Goal: Transaction & Acquisition: Purchase product/service

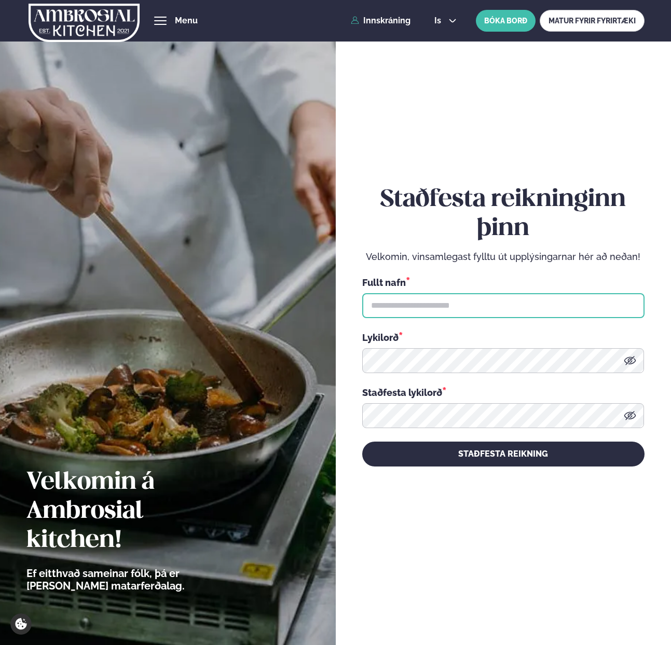
click at [420, 311] on input "text" at bounding box center [503, 305] width 282 height 25
type input "**********"
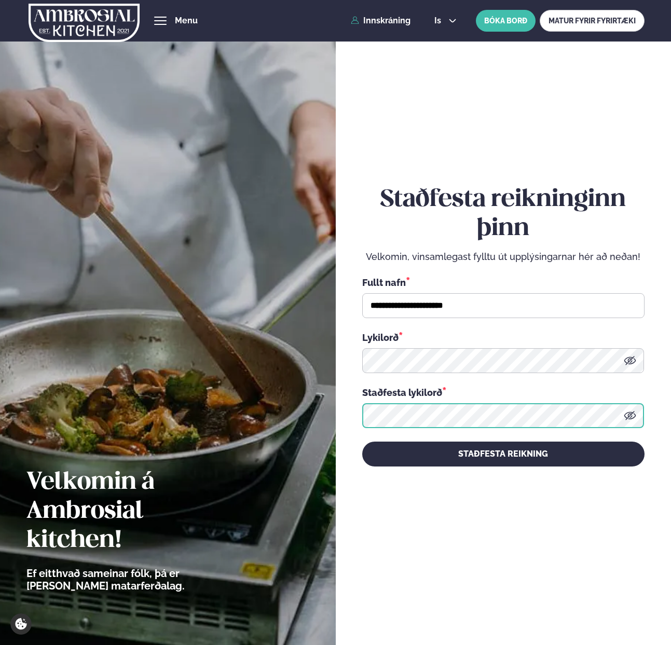
click at [362, 441] on button "STAÐFESTA REIKNING" at bounding box center [503, 453] width 282 height 25
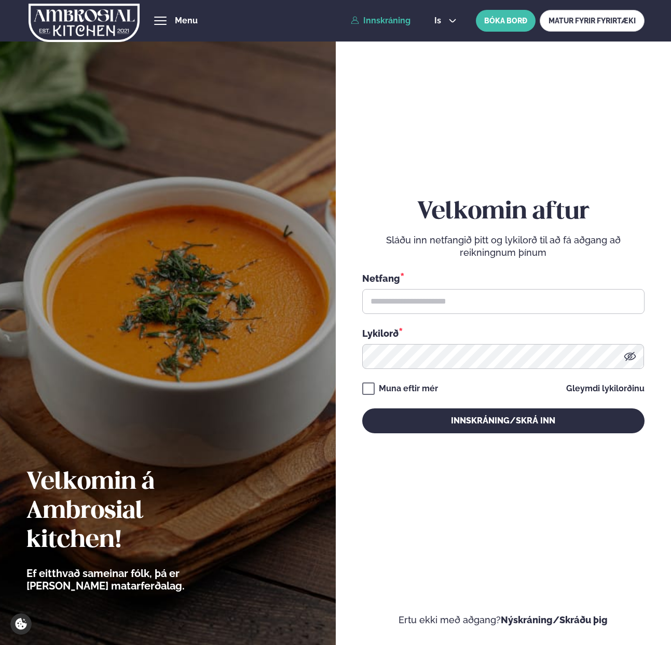
click at [428, 314] on div "Netfang * Lykilorð *" at bounding box center [503, 320] width 282 height 98
click at [421, 299] on input "text" at bounding box center [503, 301] width 282 height 25
paste input "**********"
type input "**********"
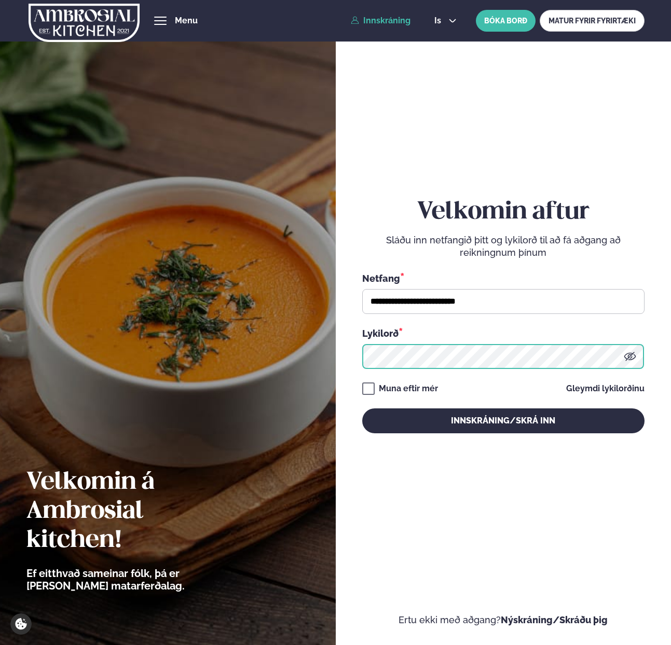
click at [362, 408] on button "Innskráning/Skrá inn" at bounding box center [503, 420] width 282 height 25
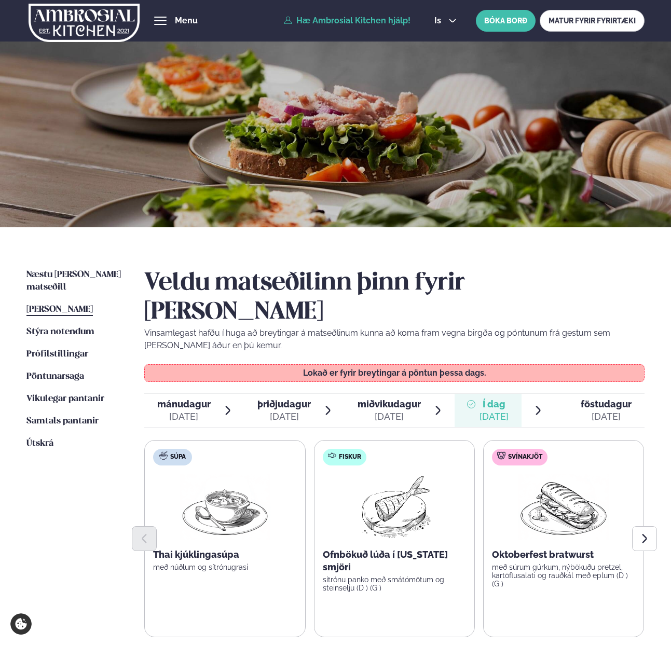
click at [592, 410] on div "sep. 26" at bounding box center [605, 416] width 51 height 12
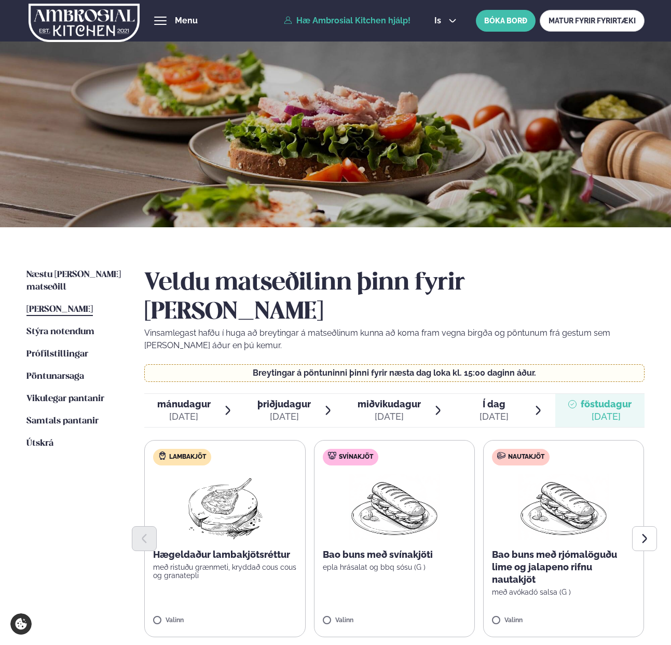
click at [171, 585] on label "Lambakjöt Hægeldaður lambakjötsréttur með ristuðu grænmeti, kryddað cous cous o…" at bounding box center [224, 538] width 161 height 197
click at [257, 610] on icon at bounding box center [255, 615] width 10 height 10
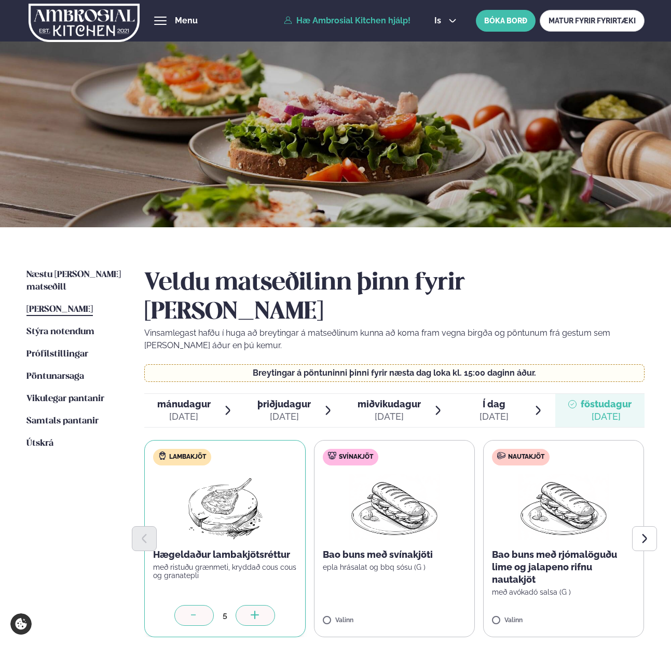
click at [257, 610] on icon at bounding box center [255, 615] width 10 height 10
click at [344, 585] on label "Svínakjöt Bao buns með svínakjöti epla hrásalat og bbq sósu (G ) Valinn" at bounding box center [394, 538] width 161 height 197
click at [433, 605] on div at bounding box center [424, 615] width 39 height 21
click at [483, 584] on label "Nautakjöt Bao buns með rjómalöguðu lime og jalapeno rifnu nautakjöt með avókadó…" at bounding box center [563, 538] width 161 height 197
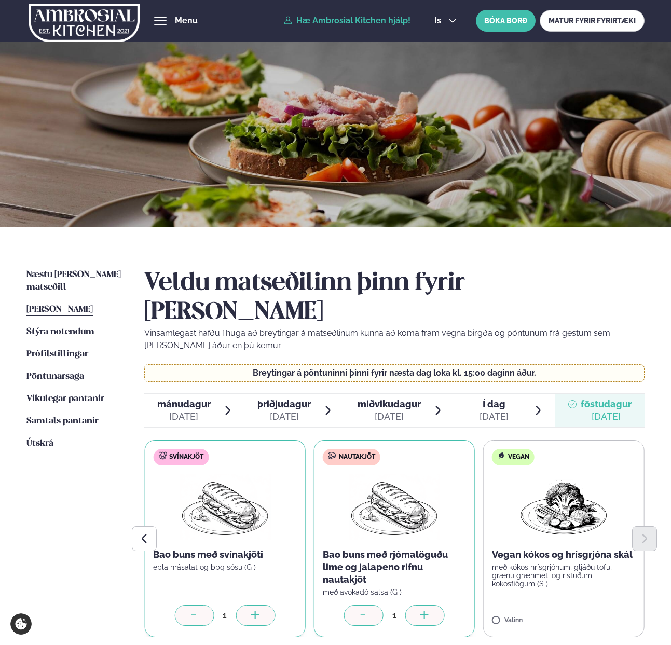
click at [433, 605] on div at bounding box center [424, 615] width 39 height 21
click at [261, 605] on div at bounding box center [254, 615] width 39 height 21
click at [421, 610] on icon at bounding box center [425, 615] width 10 height 10
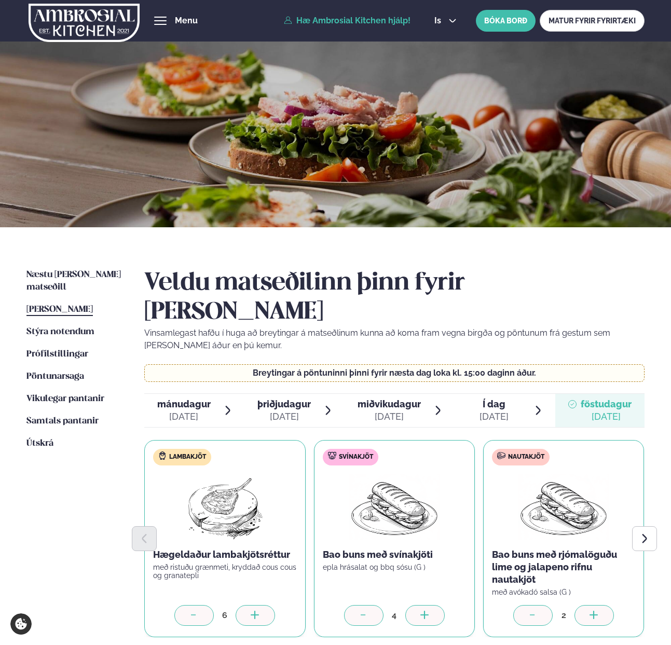
click at [602, 605] on div at bounding box center [593, 615] width 39 height 21
click at [651, 526] on button "Next slide" at bounding box center [644, 538] width 25 height 25
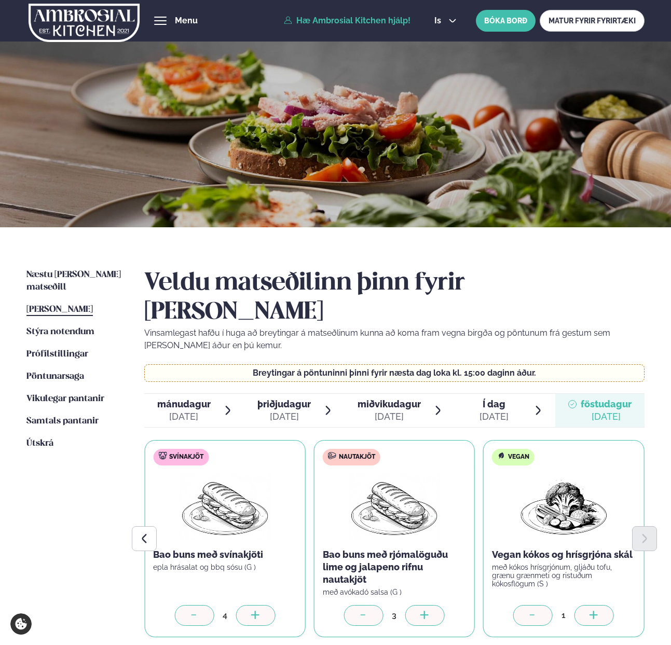
click at [603, 605] on div at bounding box center [593, 615] width 39 height 21
click at [602, 605] on div at bounding box center [593, 615] width 39 height 21
click at [601, 605] on div at bounding box center [593, 615] width 39 height 21
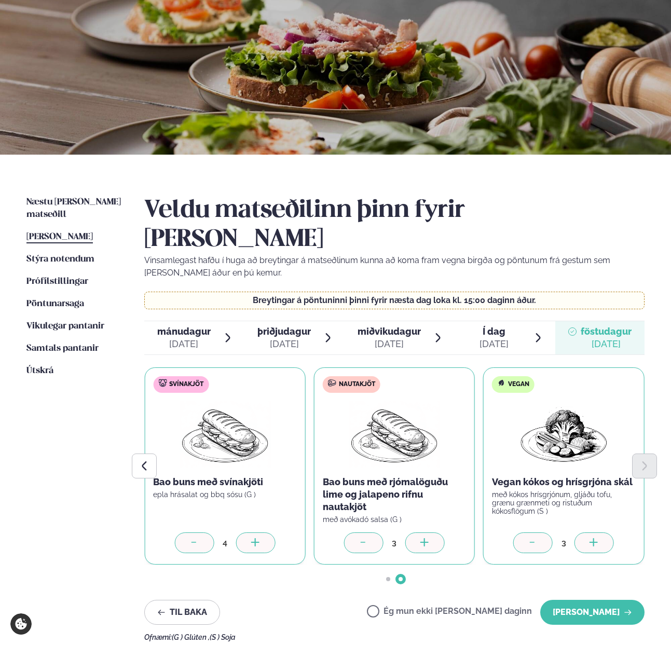
scroll to position [75, 0]
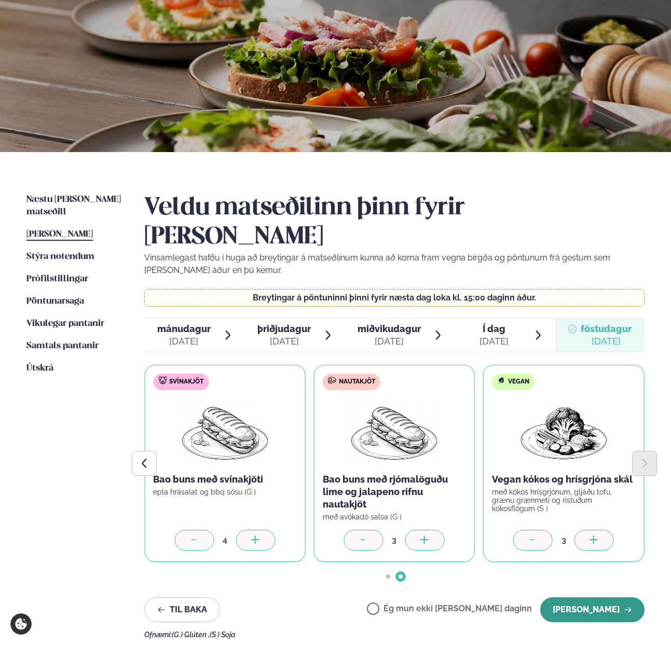
click at [581, 597] on button "Halda áfram" at bounding box center [592, 609] width 104 height 25
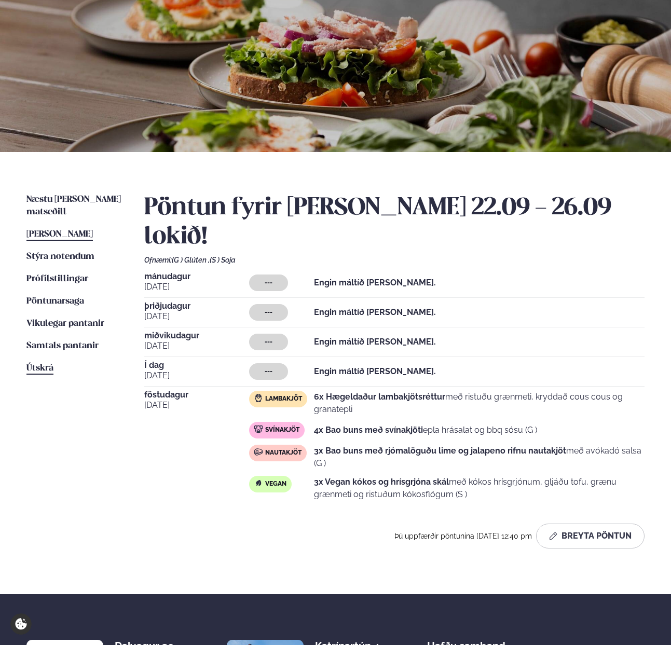
click at [49, 364] on span "Útskrá" at bounding box center [39, 368] width 27 height 9
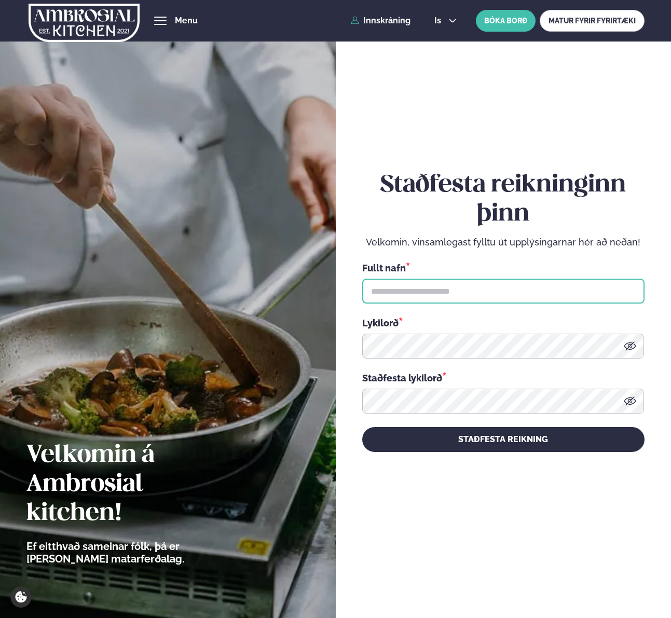
click at [434, 288] on input "text" at bounding box center [503, 291] width 282 height 25
type input "**********"
drag, startPoint x: 479, startPoint y: 287, endPoint x: 358, endPoint y: 281, distance: 120.5
click at [358, 281] on div "**********" at bounding box center [504, 309] width 336 height 618
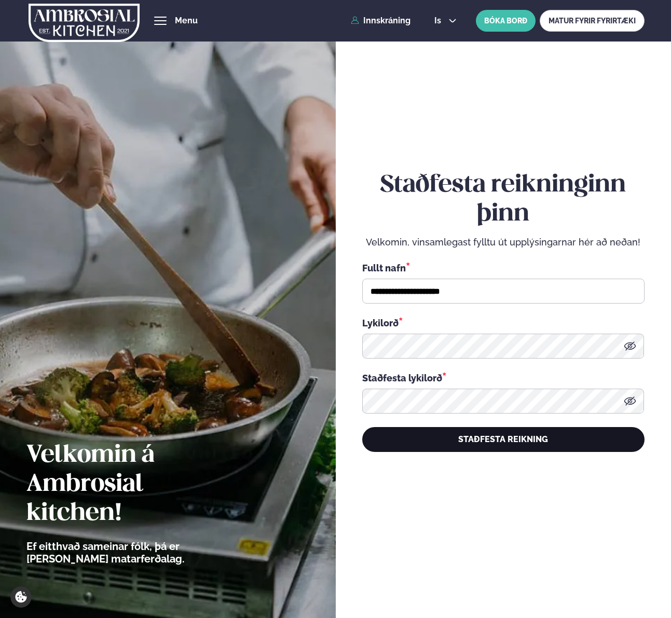
click at [478, 435] on button "STAÐFESTA REIKNING" at bounding box center [503, 439] width 282 height 25
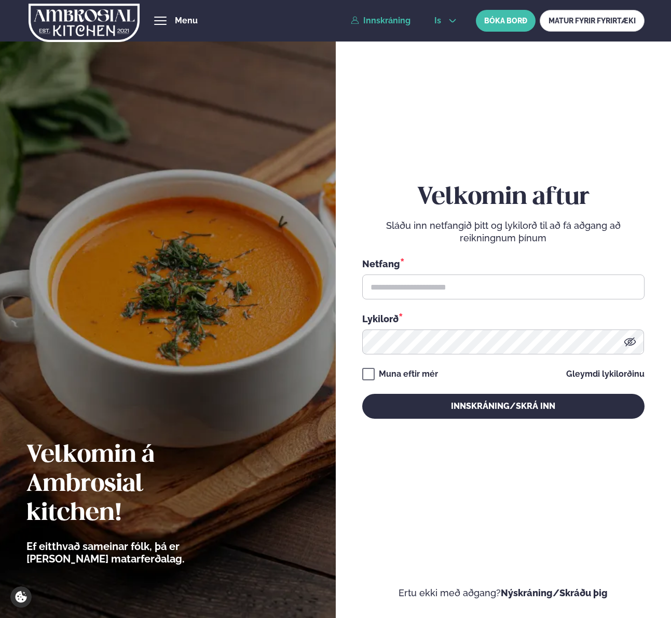
click at [455, 18] on icon at bounding box center [452, 21] width 8 height 8
click at [444, 41] on link "en" at bounding box center [445, 39] width 39 height 21
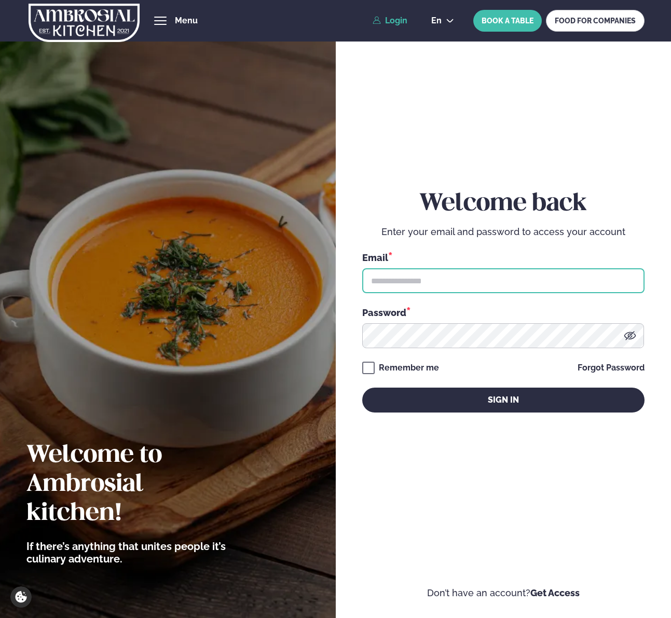
click at [405, 273] on input "text" at bounding box center [503, 280] width 282 height 25
paste input "**********"
type input "**********"
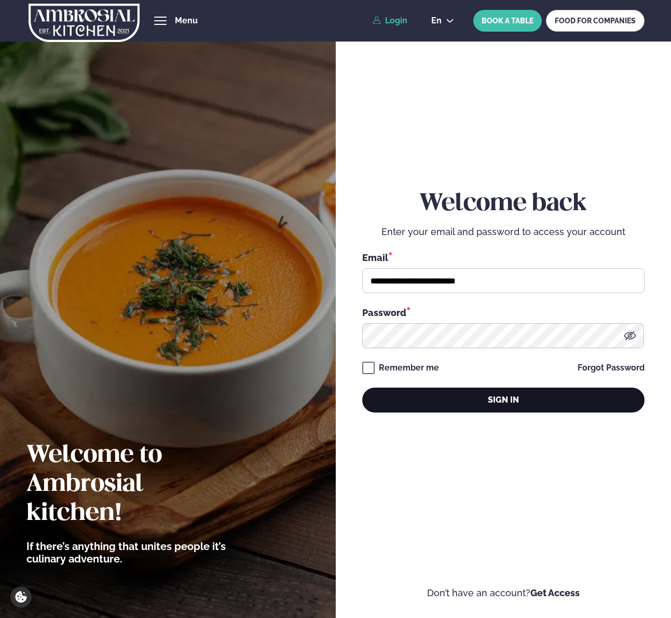
click at [467, 398] on button "Sign in" at bounding box center [503, 399] width 282 height 25
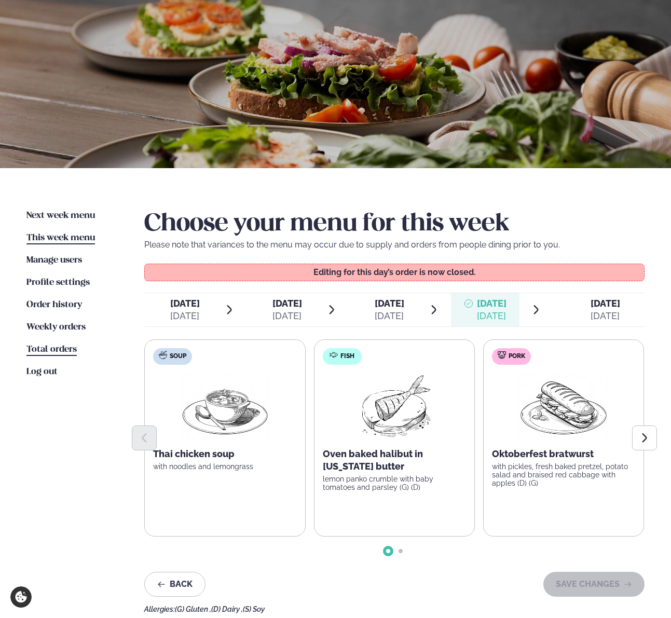
scroll to position [59, 0]
click at [603, 303] on span "[DATE]" at bounding box center [605, 303] width 30 height 11
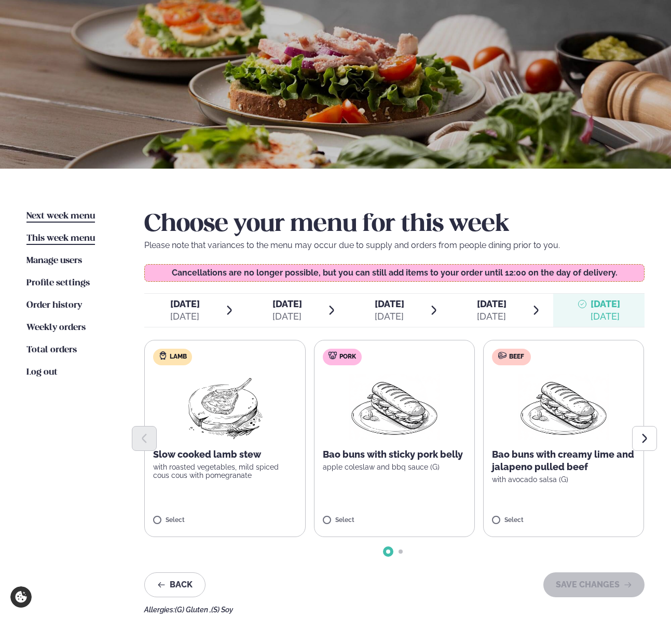
click at [41, 220] on span "Next week menu" at bounding box center [60, 216] width 68 height 9
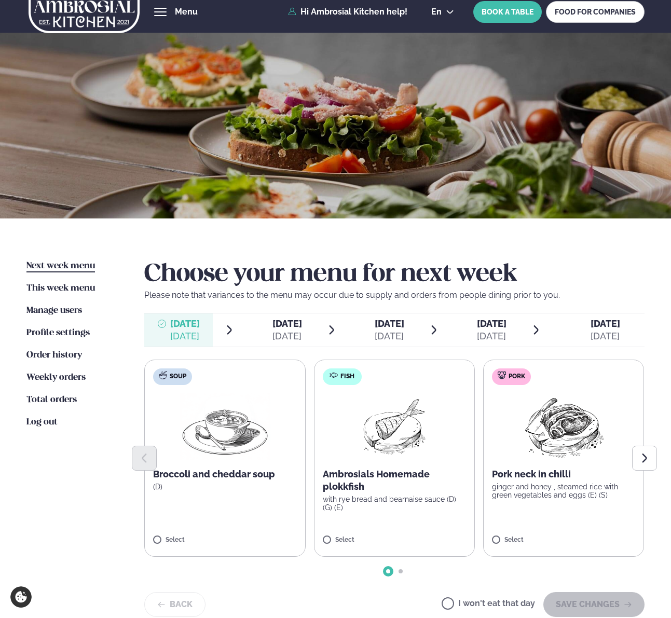
scroll to position [7, 0]
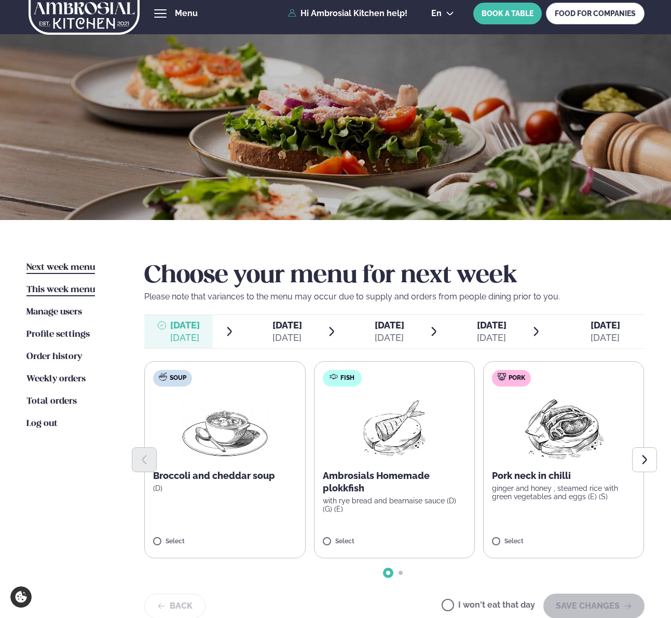
click at [54, 294] on link "This week menu This week" at bounding box center [60, 290] width 68 height 12
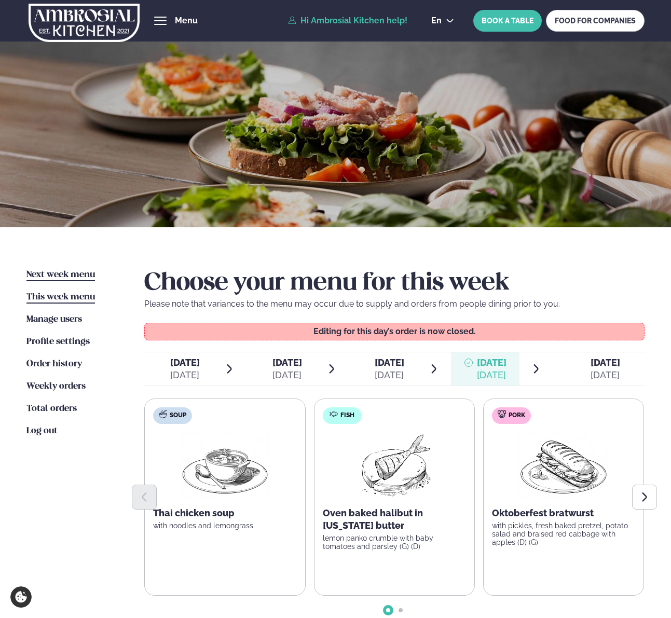
click at [78, 277] on span "Next week menu" at bounding box center [60, 274] width 68 height 9
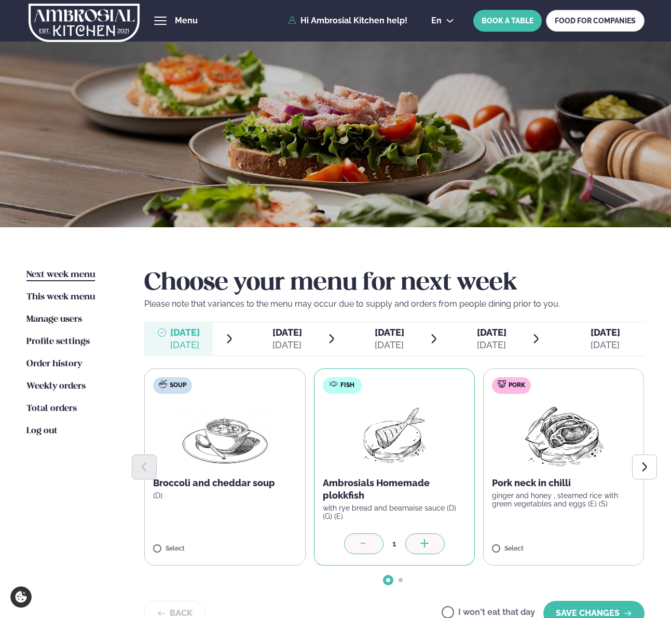
click at [425, 539] on icon at bounding box center [425, 544] width 10 height 10
click at [369, 543] on div at bounding box center [363, 543] width 39 height 21
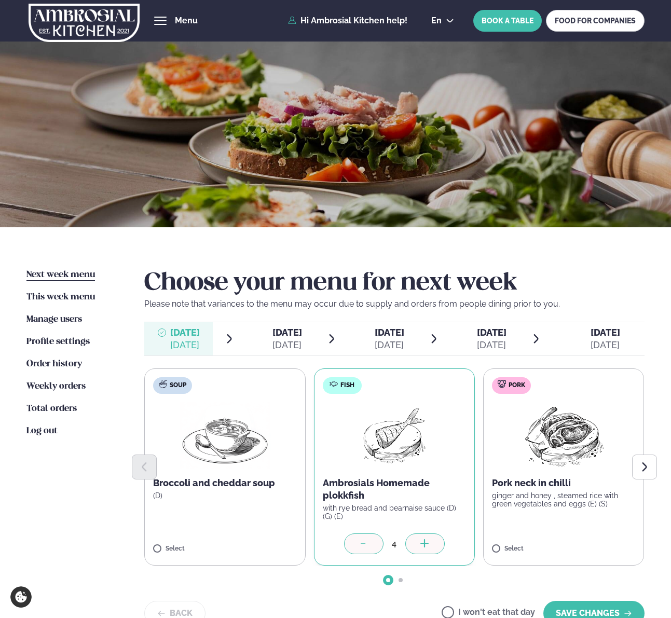
click at [369, 543] on div at bounding box center [363, 543] width 39 height 21
click at [55, 318] on span "Manage users" at bounding box center [53, 319] width 55 height 9
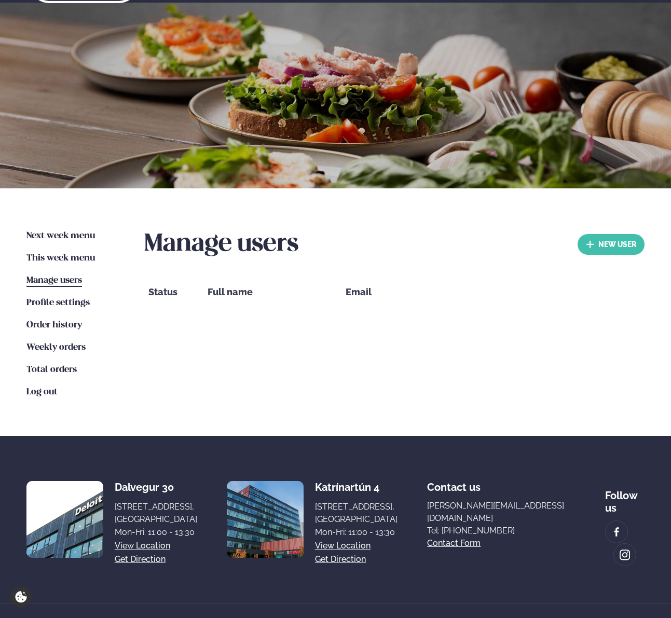
scroll to position [40, 0]
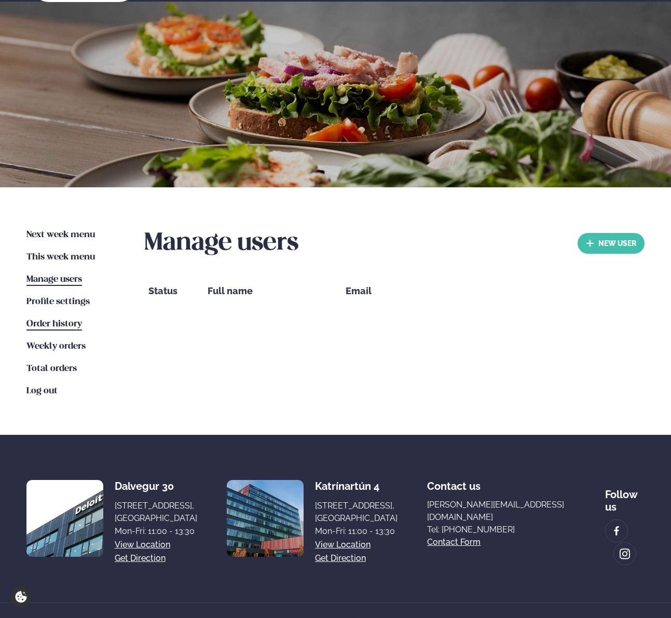
click at [65, 324] on span "Order history" at bounding box center [53, 323] width 55 height 9
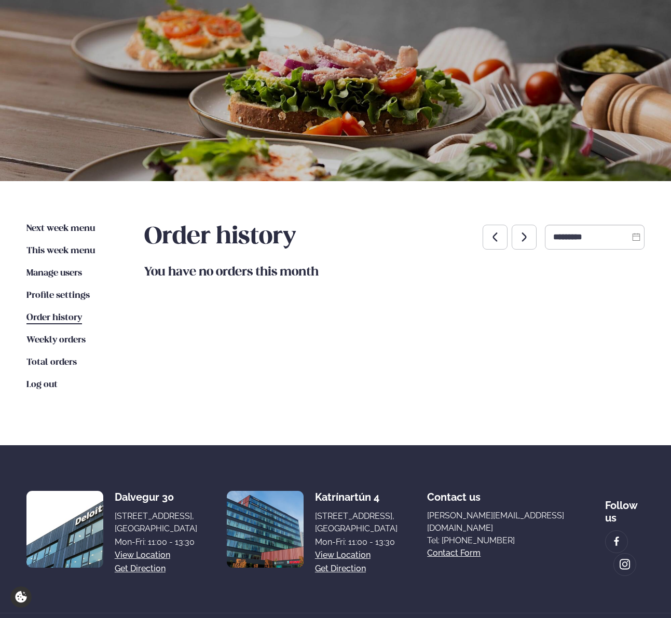
scroll to position [49, 0]
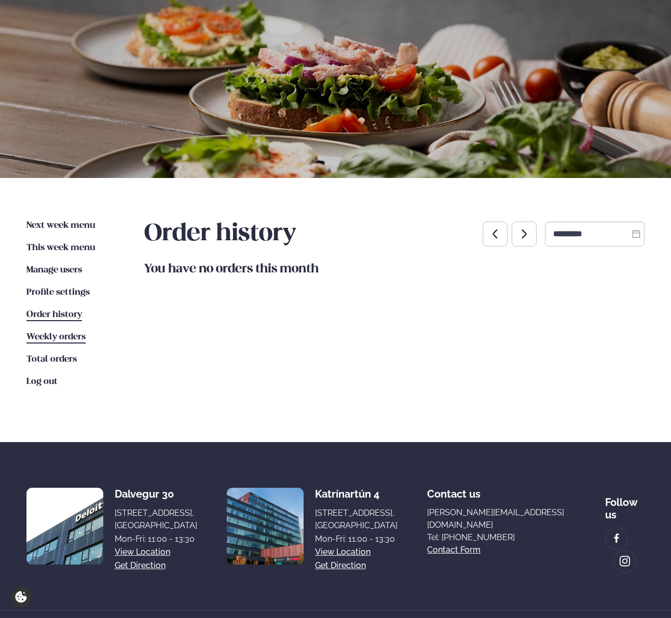
click at [76, 334] on span "Weekly orders" at bounding box center [55, 336] width 59 height 9
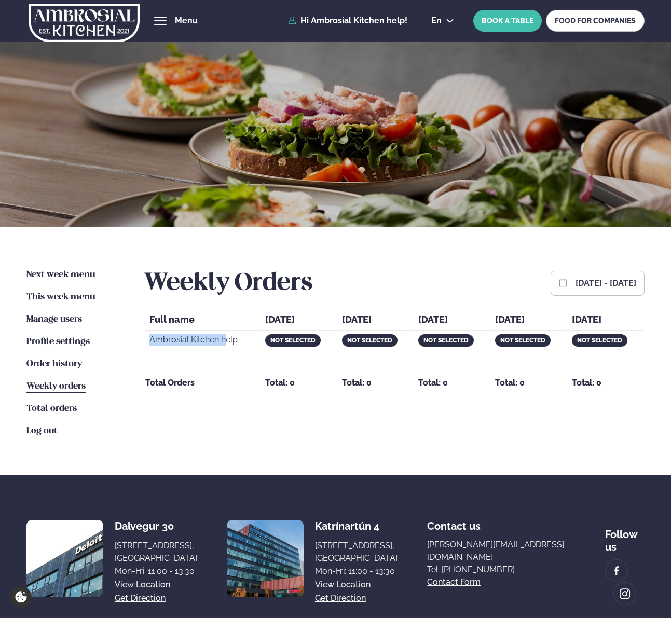
drag, startPoint x: 146, startPoint y: 336, endPoint x: 224, endPoint y: 336, distance: 78.3
click at [224, 336] on td "Ambrosial Kitchen help" at bounding box center [202, 341] width 114 height 20
click at [59, 405] on span "Total orders" at bounding box center [51, 408] width 50 height 9
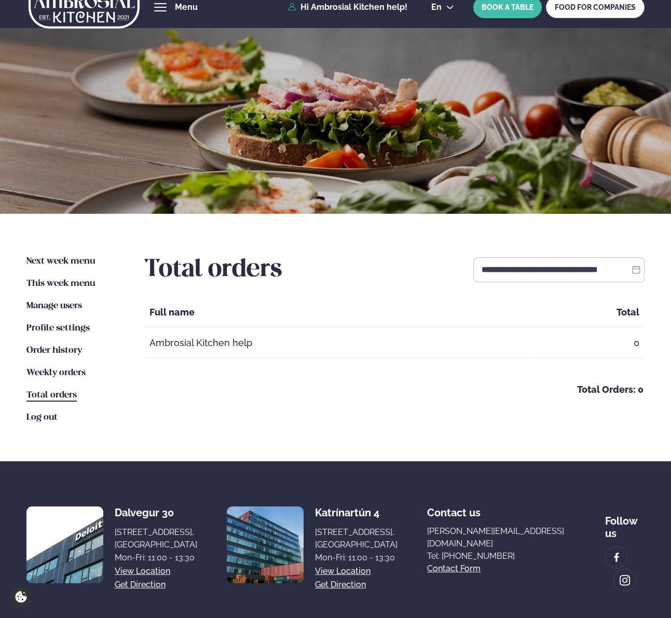
scroll to position [15, 0]
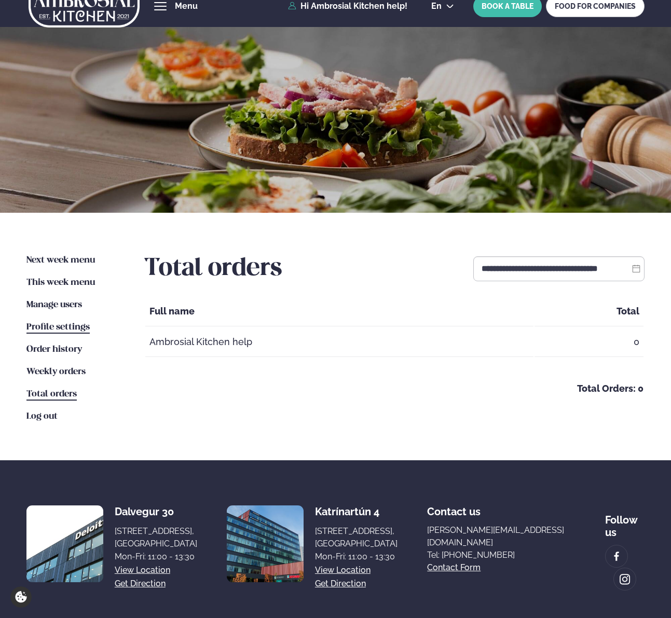
click at [50, 327] on span "Profile settings" at bounding box center [57, 327] width 63 height 9
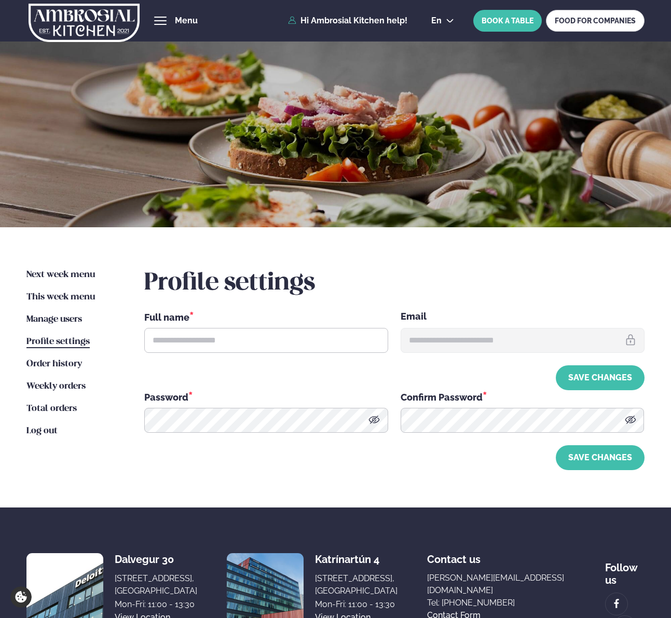
type input "**********"
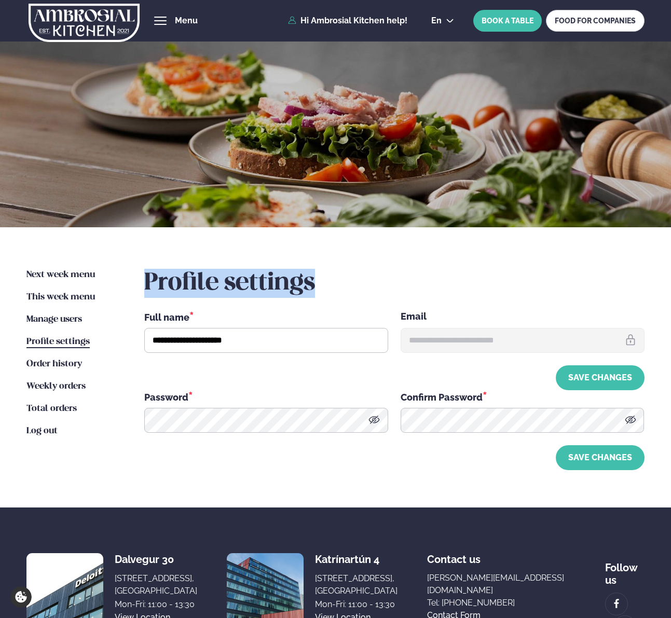
drag, startPoint x: 324, startPoint y: 282, endPoint x: 169, endPoint y: 267, distance: 155.8
click at [169, 267] on div "**********" at bounding box center [335, 367] width 671 height 280
click at [363, 278] on h2 "Profile settings" at bounding box center [394, 283] width 500 height 29
drag, startPoint x: 321, startPoint y: 283, endPoint x: 151, endPoint y: 265, distance: 170.0
click at [149, 265] on div "**********" at bounding box center [335, 367] width 671 height 280
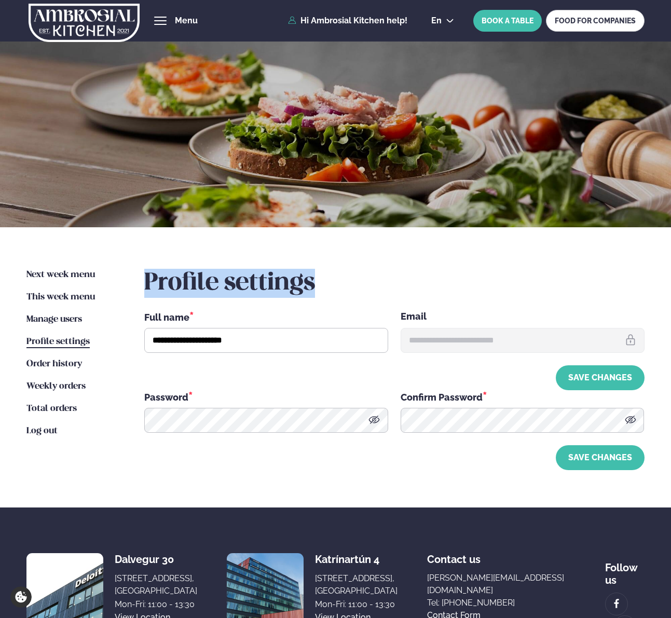
click at [324, 287] on h2 "Profile settings" at bounding box center [394, 283] width 500 height 29
drag, startPoint x: 331, startPoint y: 277, endPoint x: 151, endPoint y: 266, distance: 180.3
click at [151, 266] on div "**********" at bounding box center [335, 367] width 671 height 280
click at [330, 272] on h2 "Profile settings" at bounding box center [394, 283] width 500 height 29
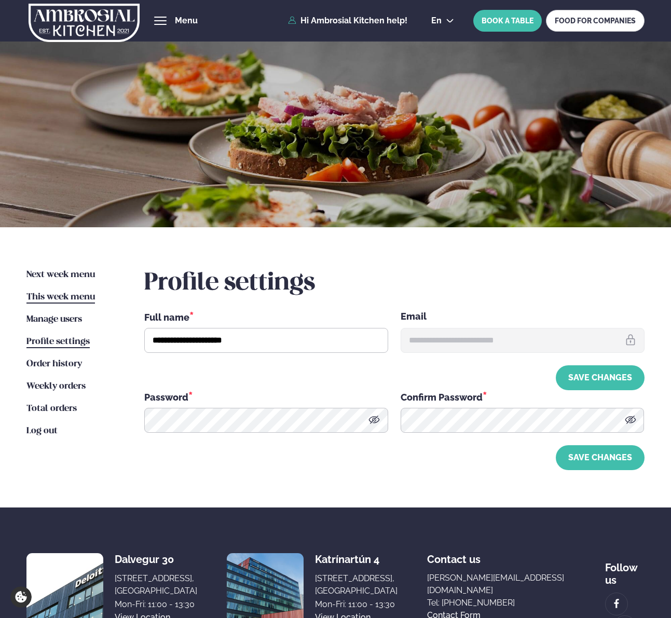
click at [36, 298] on span "This week menu" at bounding box center [60, 297] width 68 height 9
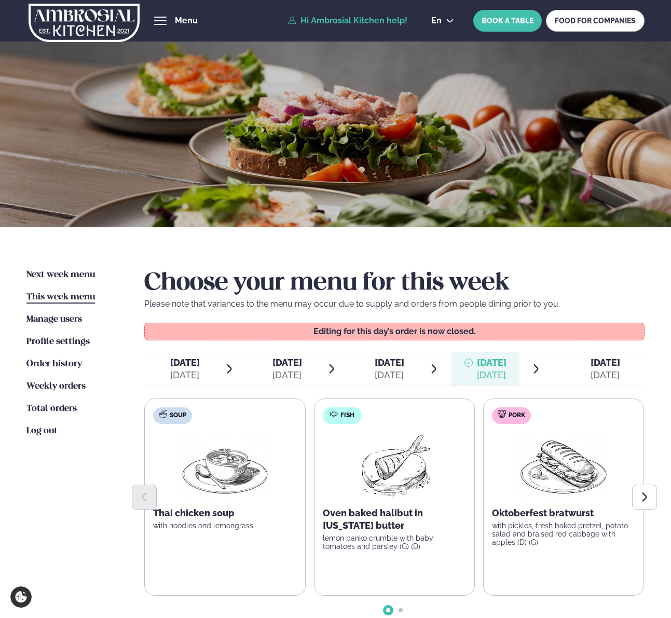
click at [592, 373] on div "[DATE]" at bounding box center [605, 375] width 30 height 12
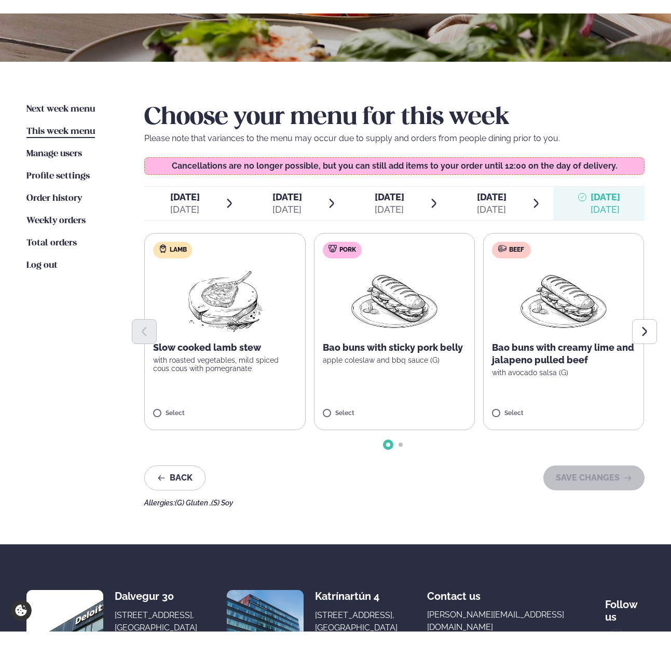
scroll to position [180, 0]
